Goal: Task Accomplishment & Management: Complete application form

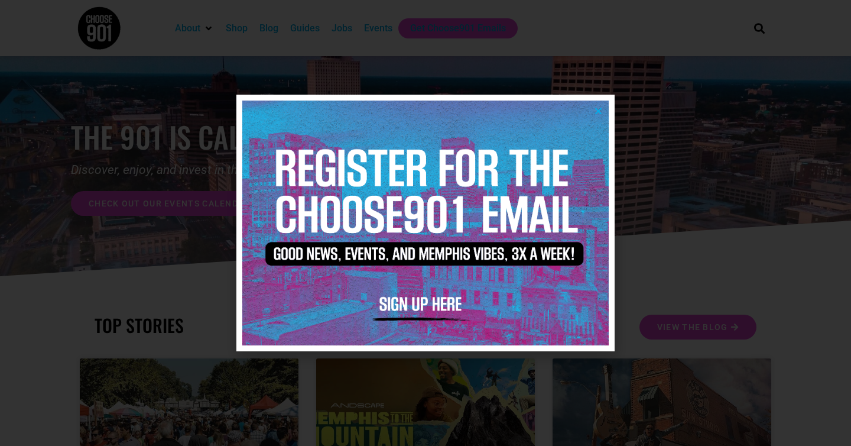
click at [602, 115] on icon "Close" at bounding box center [598, 110] width 9 height 9
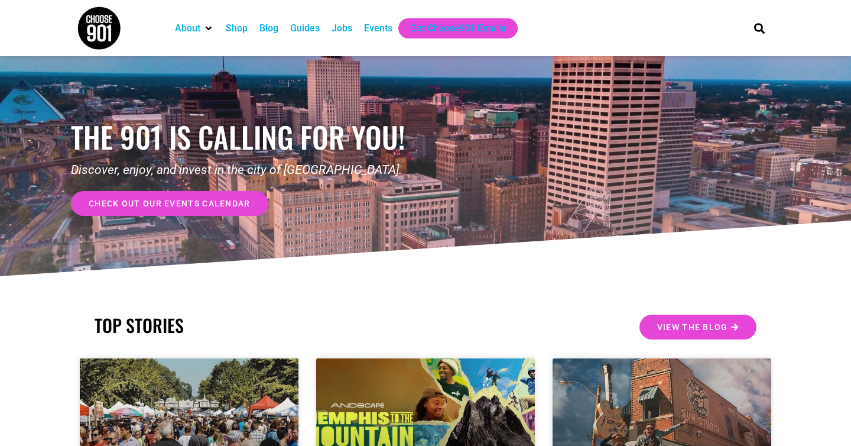
click at [347, 31] on div "Jobs" at bounding box center [342, 28] width 21 height 14
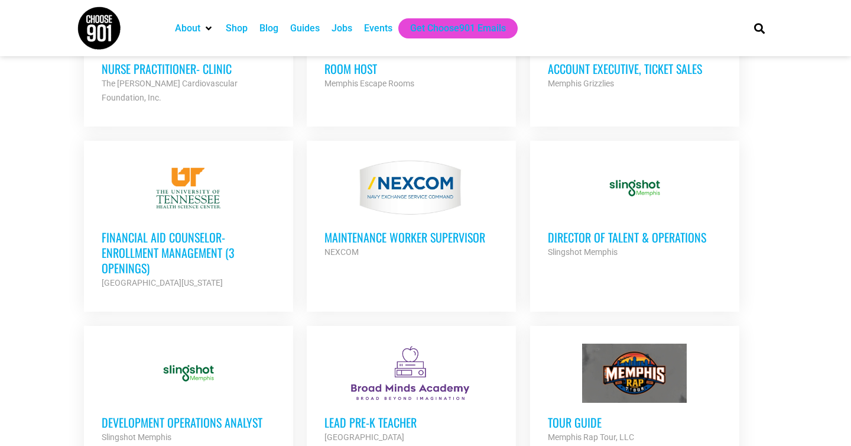
scroll to position [815, 0]
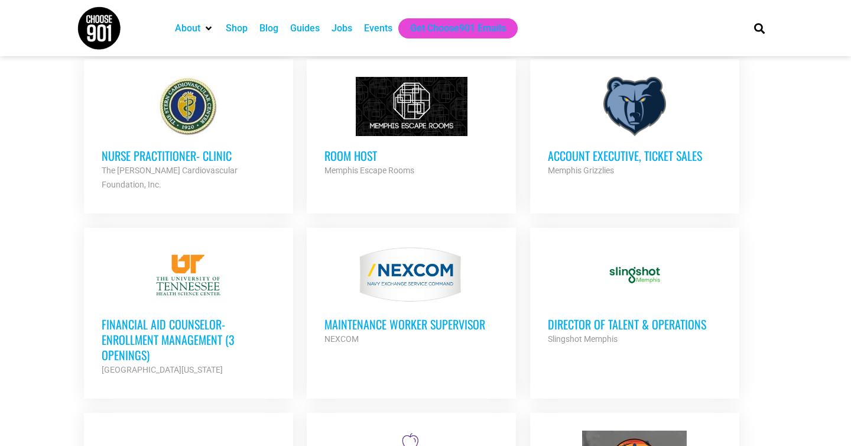
click at [343, 155] on h3 "Room Host" at bounding box center [412, 155] width 174 height 15
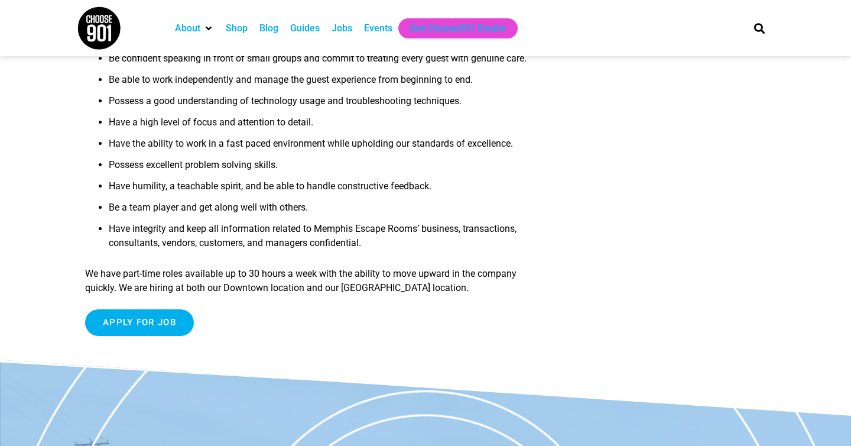
scroll to position [401, 0]
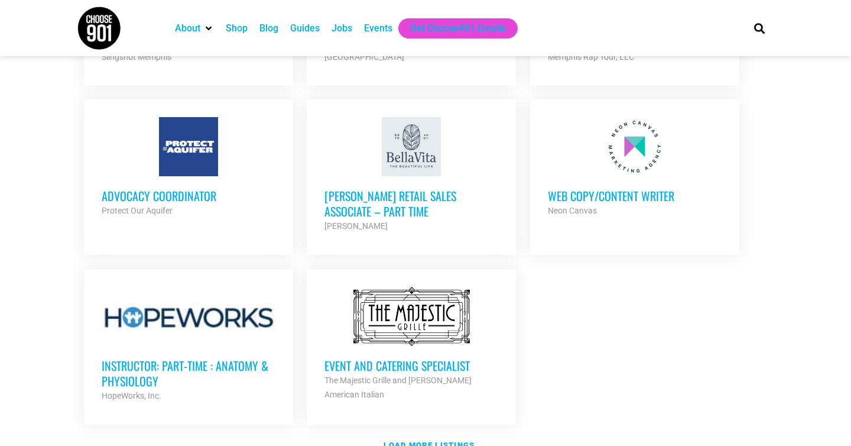
scroll to position [1281, 0]
click at [624, 189] on h3 "Web Copy/Content Writer" at bounding box center [635, 196] width 174 height 15
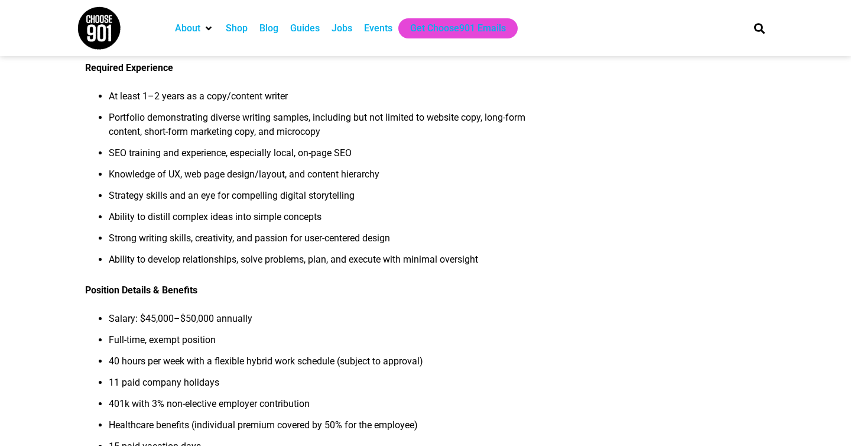
scroll to position [928, 0]
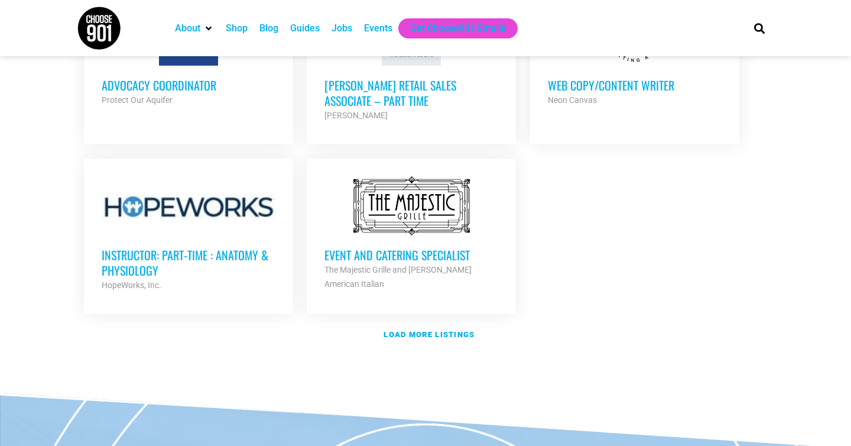
scroll to position [1391, 0]
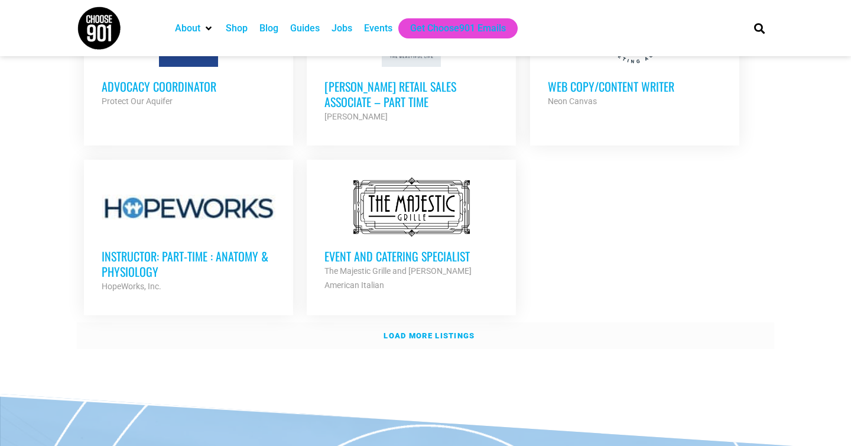
click at [441, 331] on strong "Load more listings" at bounding box center [429, 335] width 91 height 9
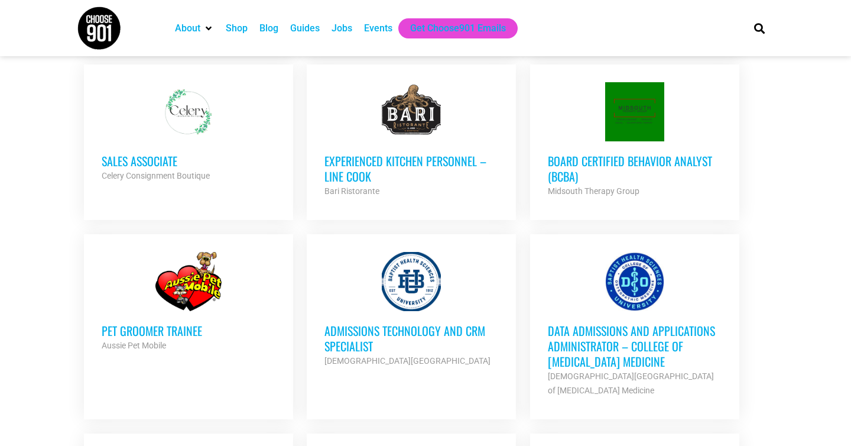
scroll to position [1980, 0]
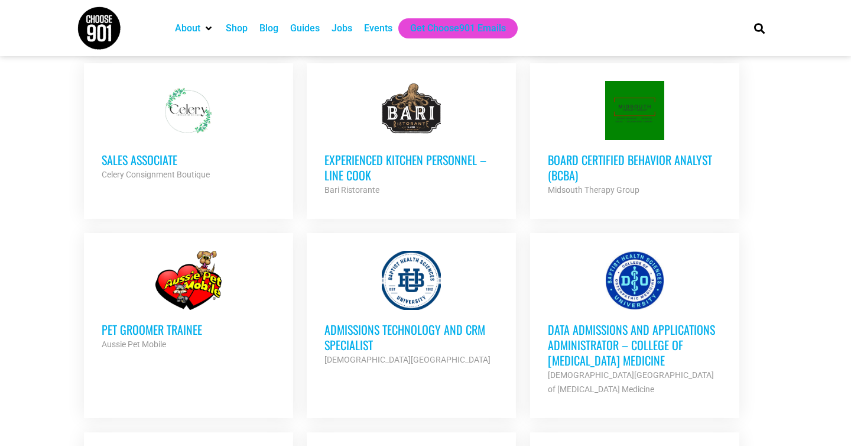
click at [157, 170] on strong "Celery Consignment Boutique" at bounding box center [156, 174] width 108 height 9
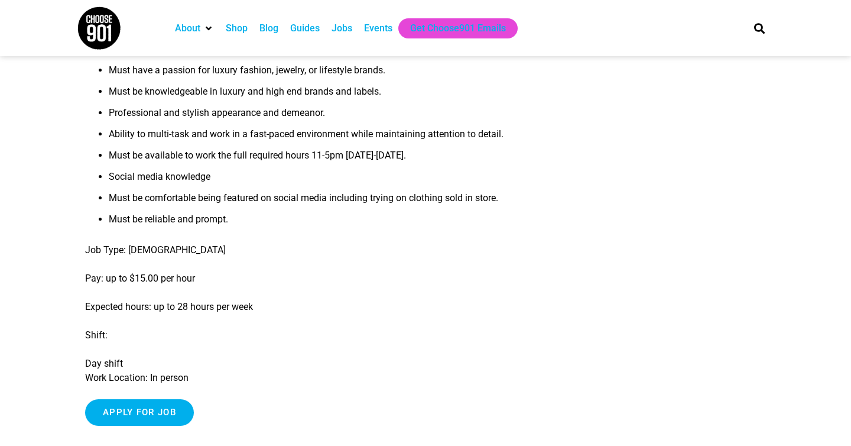
scroll to position [478, 0]
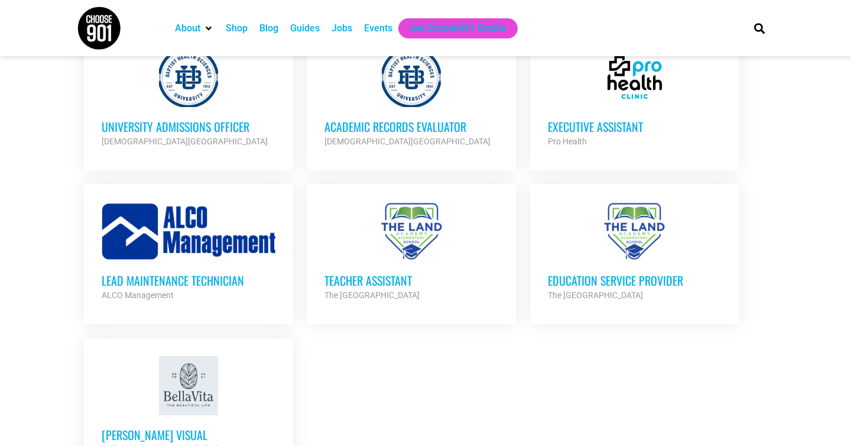
scroll to position [2326, 0]
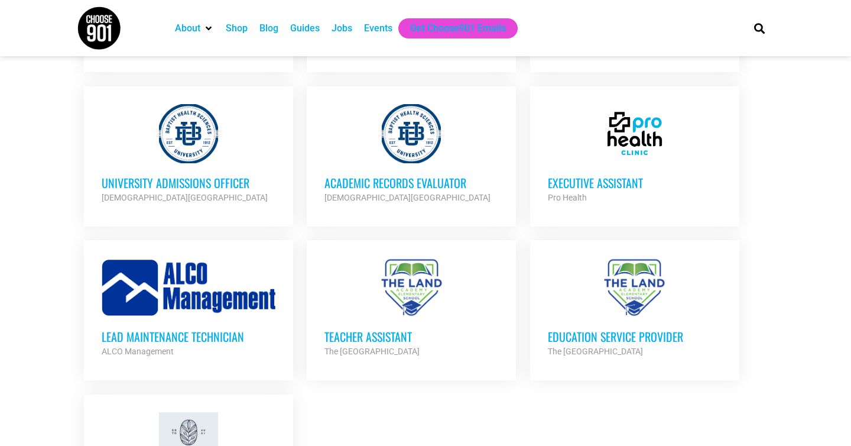
click at [633, 175] on h3 "Executive Assistant" at bounding box center [635, 182] width 174 height 15
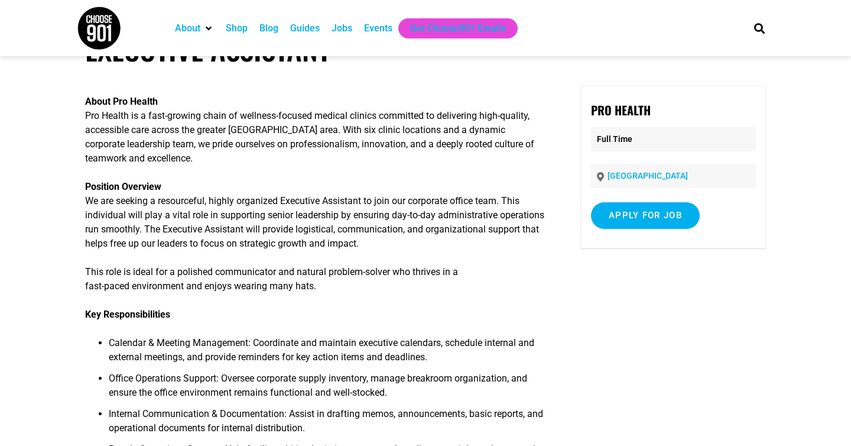
scroll to position [46, 0]
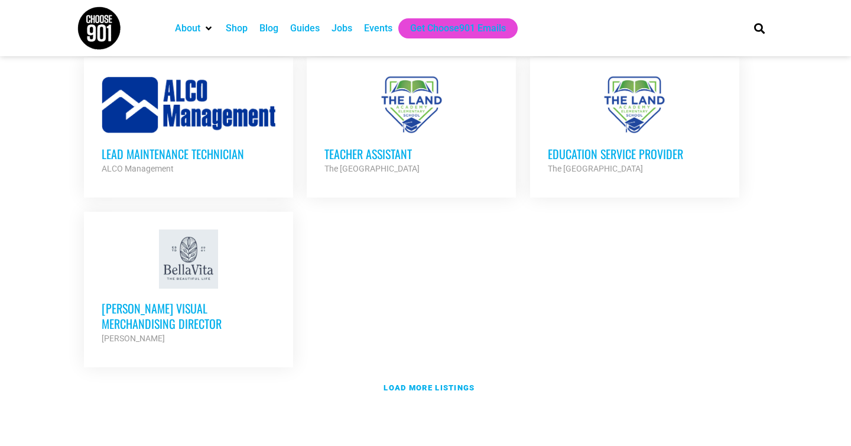
scroll to position [2508, 0]
click at [409, 375] on link "Load more listings" at bounding box center [426, 388] width 698 height 27
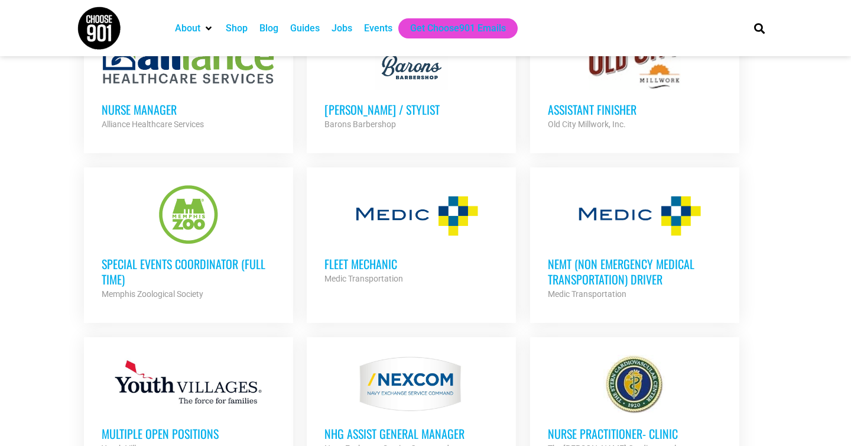
scroll to position [2877, 0]
click at [248, 255] on h3 "Special Events Coordinator (Full Time)" at bounding box center [189, 270] width 174 height 31
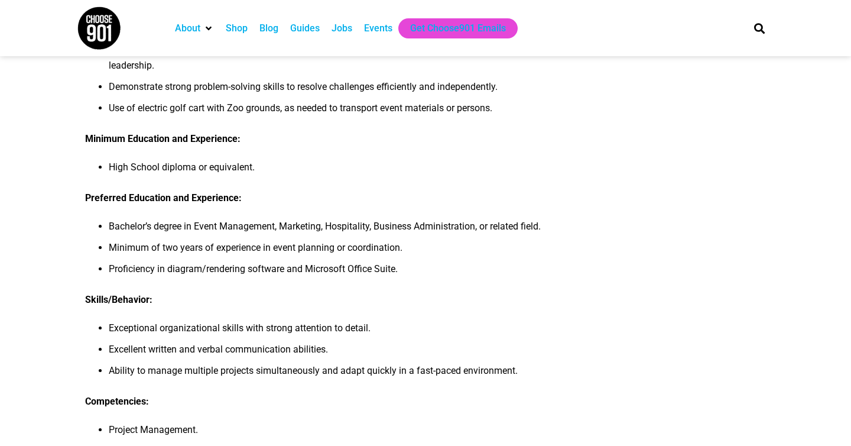
scroll to position [523, 0]
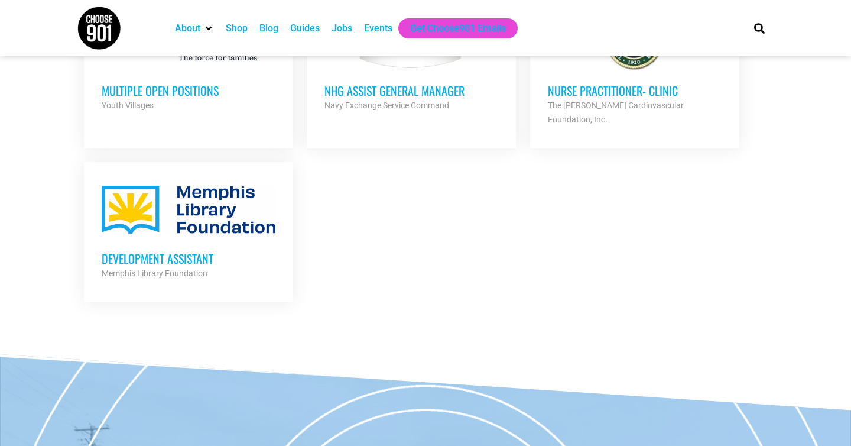
scroll to position [3221, 0]
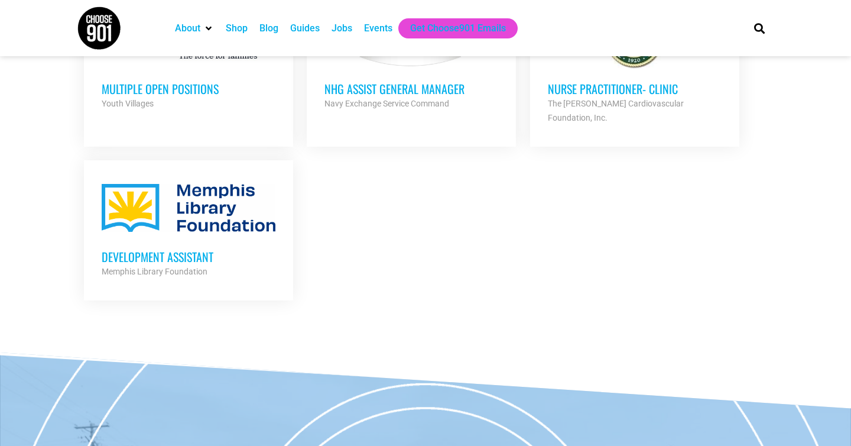
click at [287, 234] on link "Development Assistant Memphis Library Foundation Partner Org Full Time" at bounding box center [188, 228] width 209 height 136
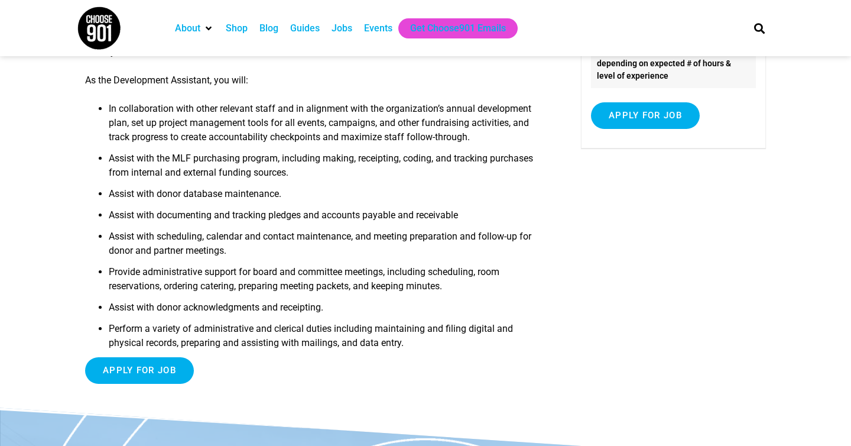
scroll to position [206, 0]
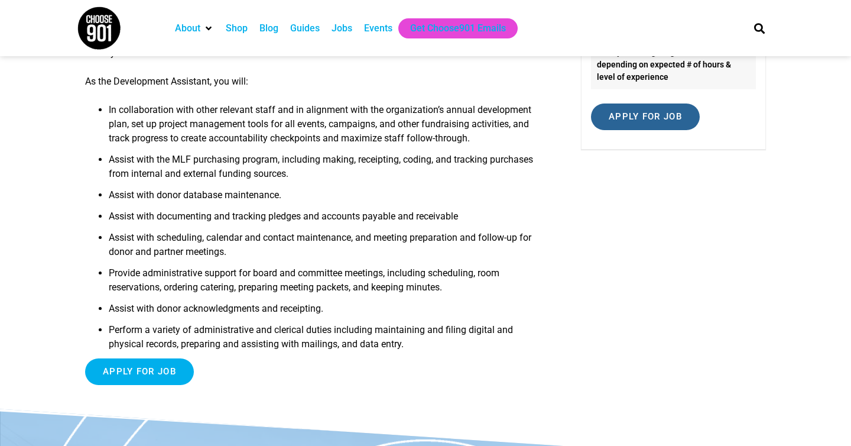
click at [637, 116] on input "Apply for job" at bounding box center [645, 116] width 109 height 27
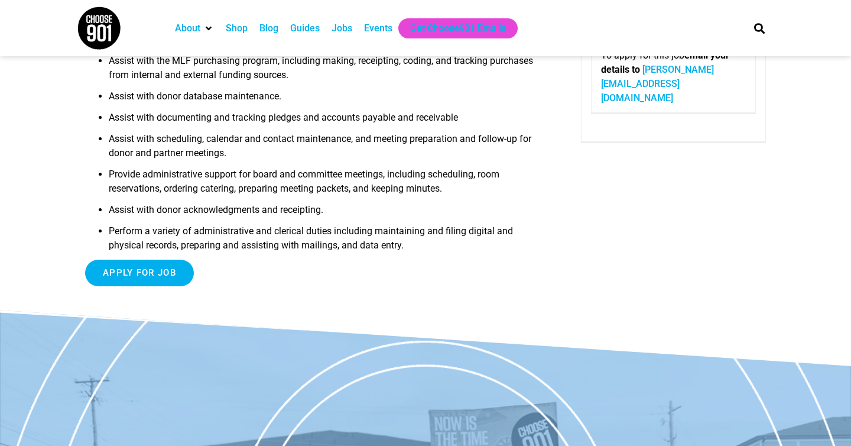
scroll to position [306, 0]
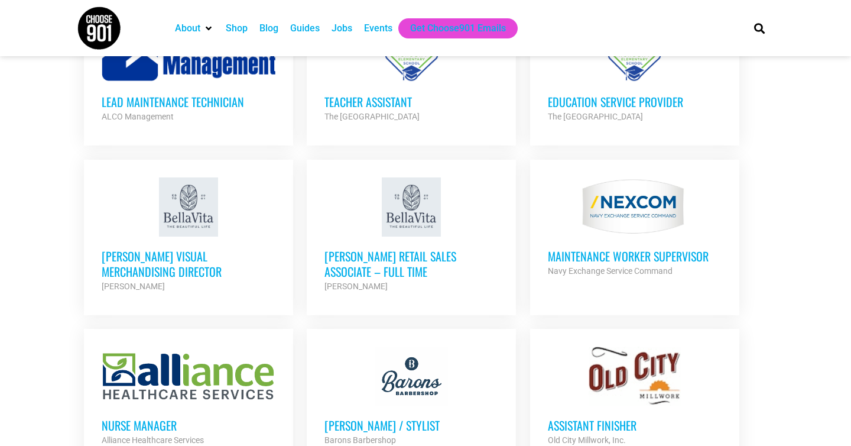
scroll to position [2051, 0]
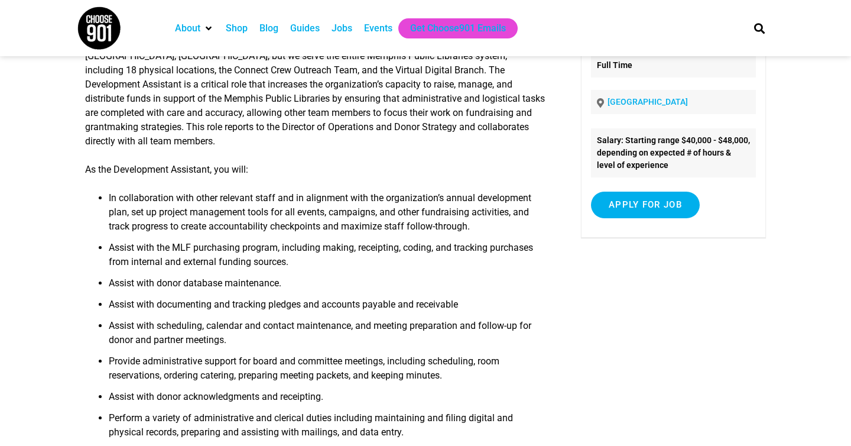
scroll to position [116, 0]
